Goal: Task Accomplishment & Management: Manage account settings

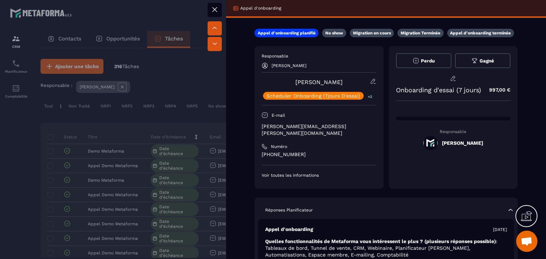
scroll to position [0, 4]
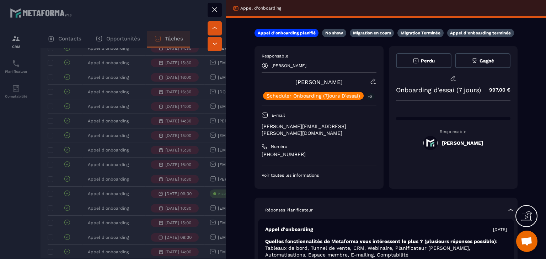
click at [220, 11] on button at bounding box center [214, 10] width 14 height 14
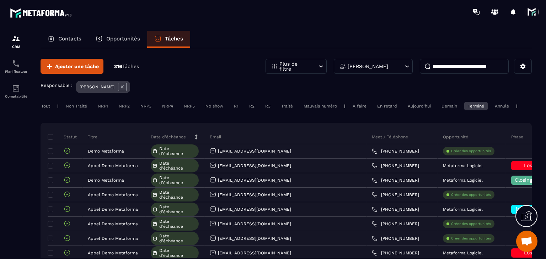
click at [474, 111] on div "Tout | Non Traité NRP1 NRP2 NRP3 NRP4 NRP5 No show R1 R2 R3 Traité Mauvais numé…" at bounding box center [285, 107] width 491 height 10
click at [476, 103] on div "Terminé" at bounding box center [475, 106] width 23 height 9
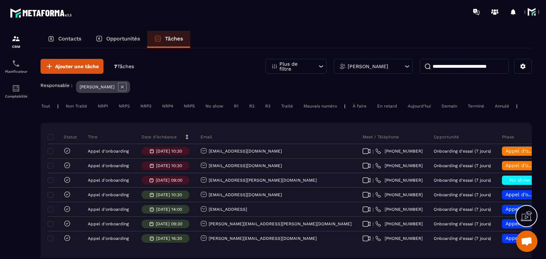
click at [504, 107] on div "Annulé" at bounding box center [501, 106] width 21 height 9
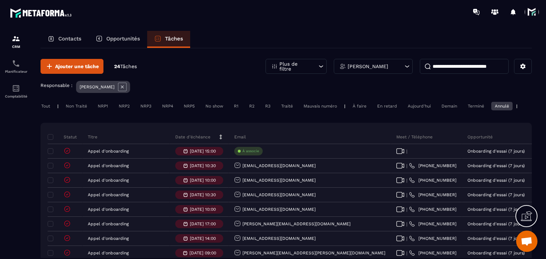
click at [420, 105] on div "Aujourd'hui" at bounding box center [419, 106] width 30 height 9
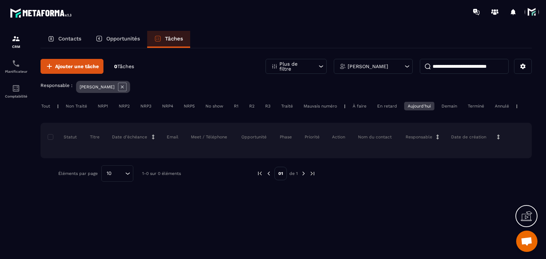
click at [404, 110] on div "Aujourd'hui" at bounding box center [419, 106] width 30 height 9
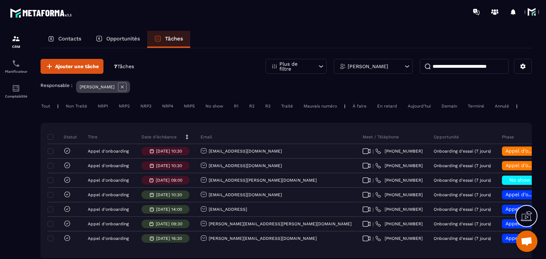
click at [358, 103] on div "À faire" at bounding box center [359, 106] width 21 height 9
click at [357, 105] on div "À faire" at bounding box center [359, 106] width 21 height 9
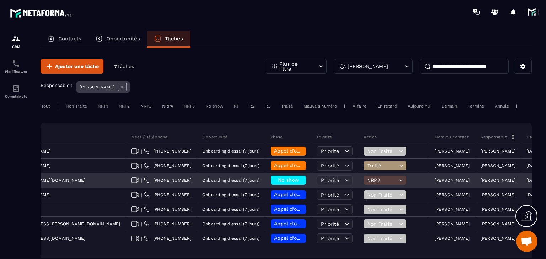
scroll to position [13, 0]
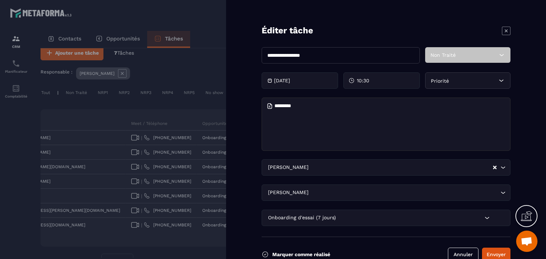
scroll to position [16, 0]
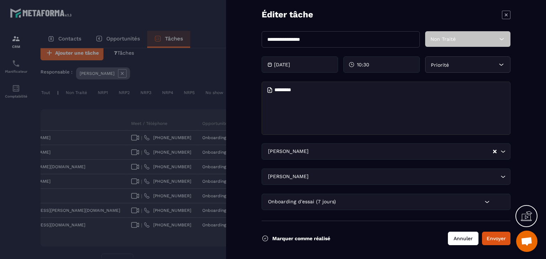
click at [454, 239] on button "Annuler" at bounding box center [463, 238] width 31 height 13
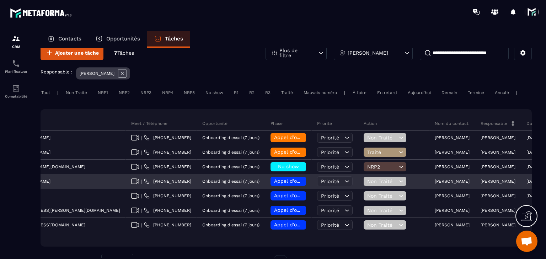
scroll to position [0, 0]
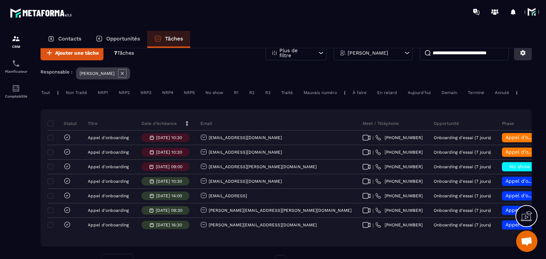
drag, startPoint x: 522, startPoint y: 49, endPoint x: 525, endPoint y: 59, distance: 10.6
click at [525, 59] on button at bounding box center [523, 52] width 18 height 15
click at [510, 66] on p "Changer les colonnes" at bounding box center [497, 68] width 61 height 11
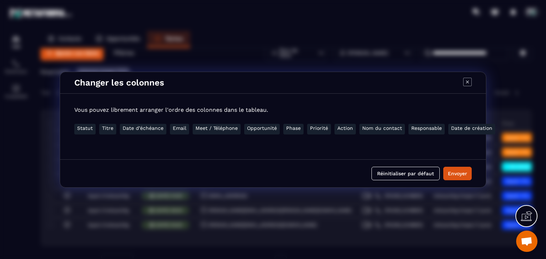
click at [466, 77] on div "Changer les colonnes" at bounding box center [272, 83] width 425 height 22
click at [465, 87] on div "Modal window" at bounding box center [467, 83] width 9 height 10
